Goal: Task Accomplishment & Management: Use online tool/utility

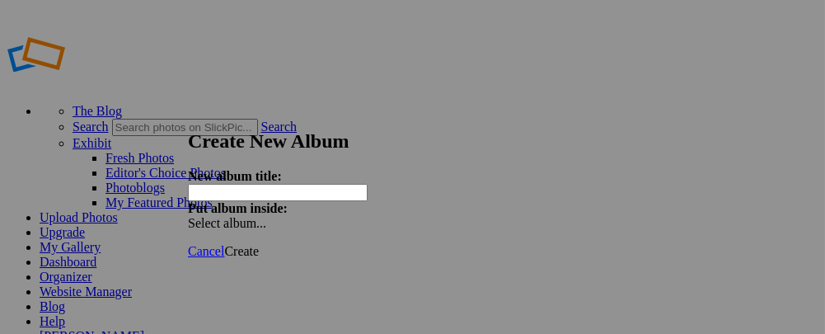
click at [246, 184] on input "text" at bounding box center [278, 192] width 180 height 17
type input "Rwanda2025"
click at [188, 216] on span at bounding box center [188, 223] width 0 height 14
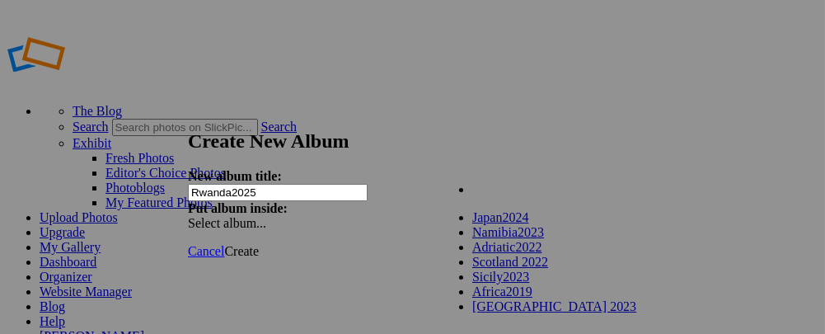
click at [476, 244] on div "Cancel Create" at bounding box center [406, 251] width 437 height 15
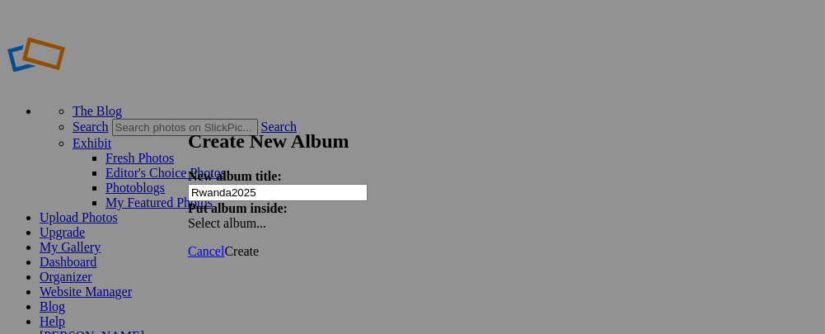
click at [259, 244] on span "Create" at bounding box center [241, 251] width 35 height 14
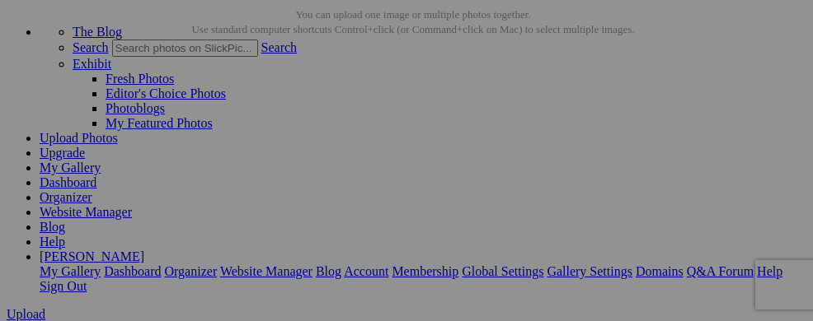
scroll to position [74, 0]
